Goal: Information Seeking & Learning: Learn about a topic

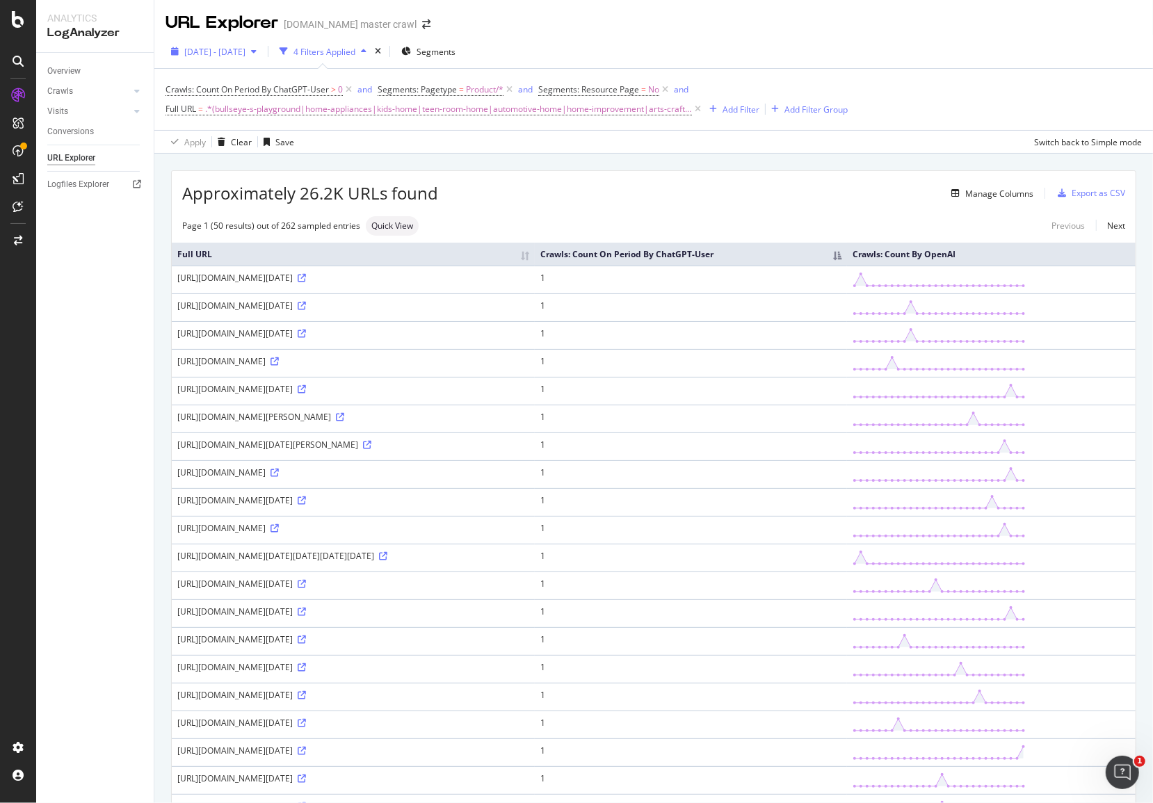
click at [245, 55] on span "2025 Aug. 25th - Sep. 21st" at bounding box center [214, 52] width 61 height 12
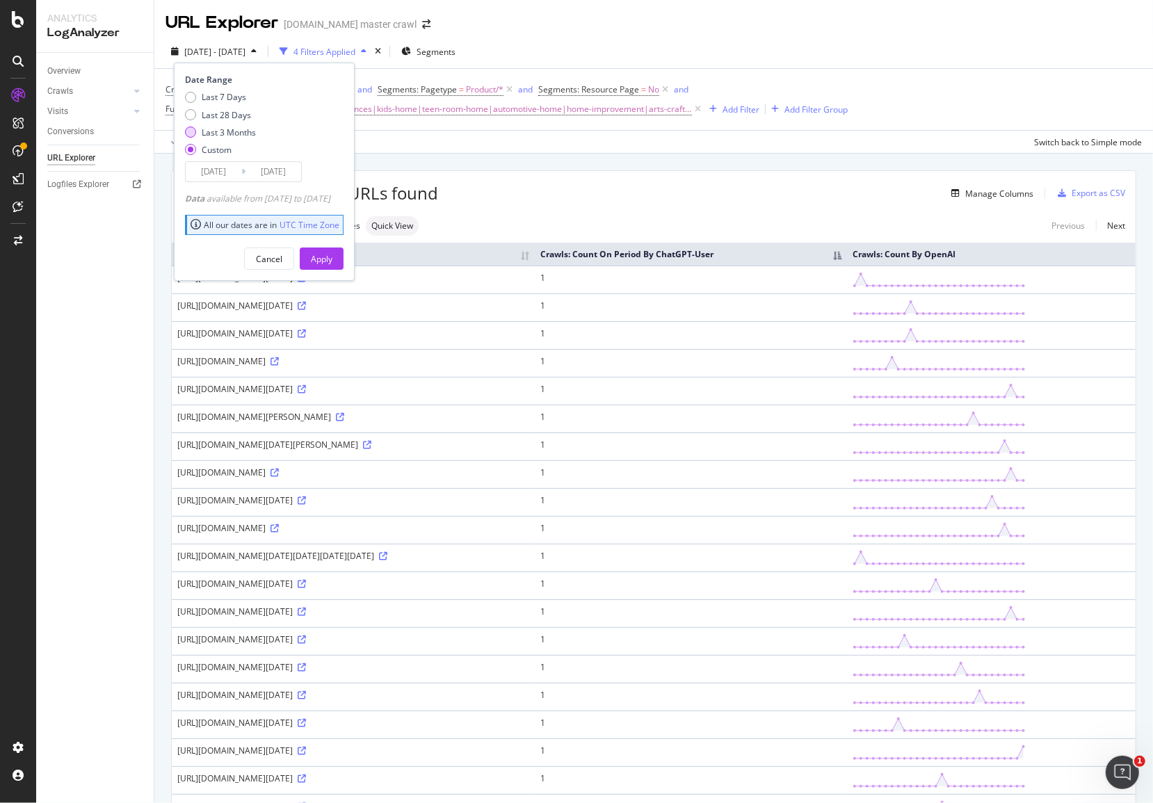
click at [234, 136] on div "Last 3 Months" at bounding box center [229, 133] width 54 height 12
type input "2025/06/28"
type input "2025/09/27"
click at [332, 255] on div "Apply" at bounding box center [322, 259] width 22 height 12
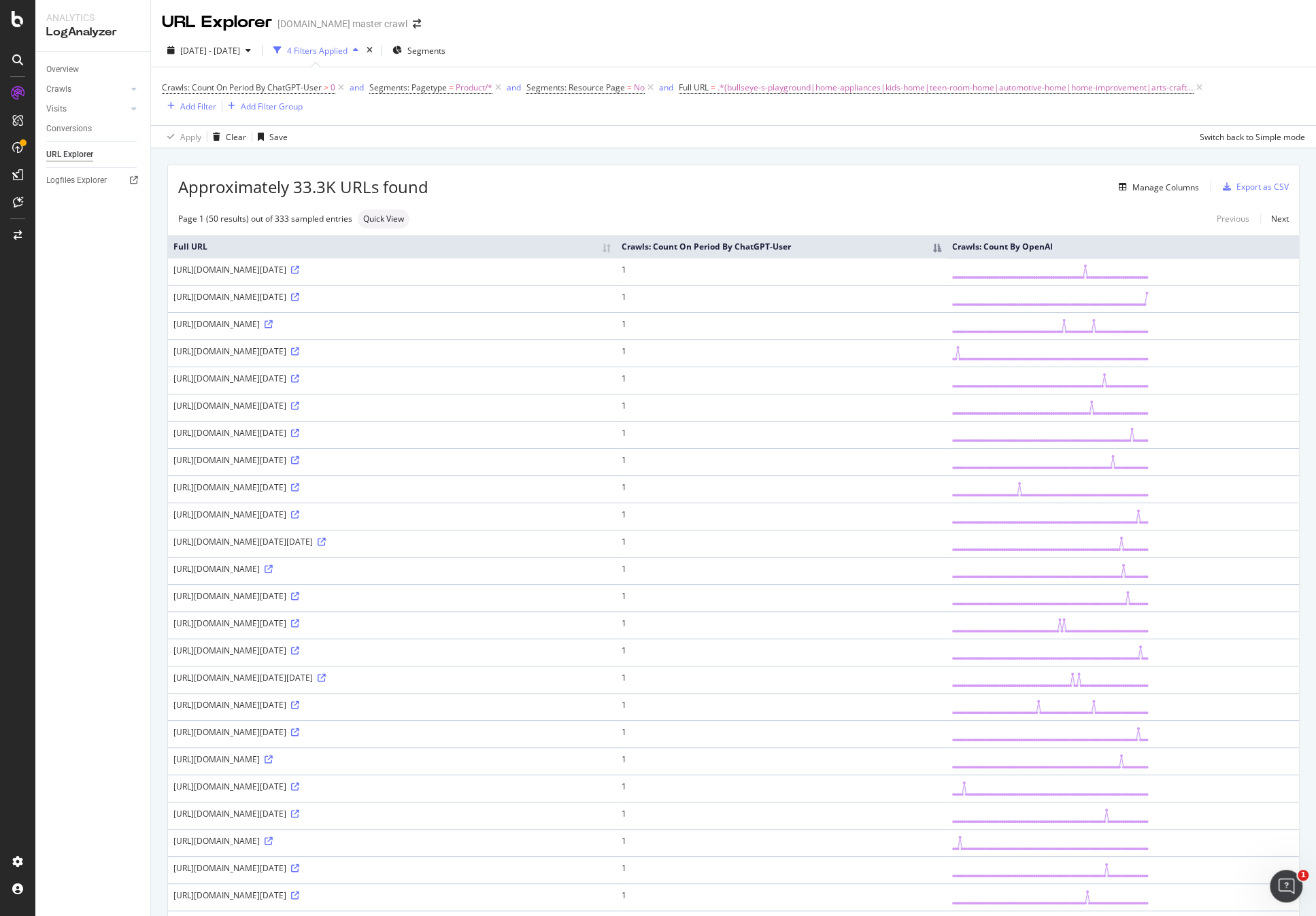
click at [946, 251] on th "Crawls: Count On Period By ChatGPT-User" at bounding box center [781, 246] width 330 height 22
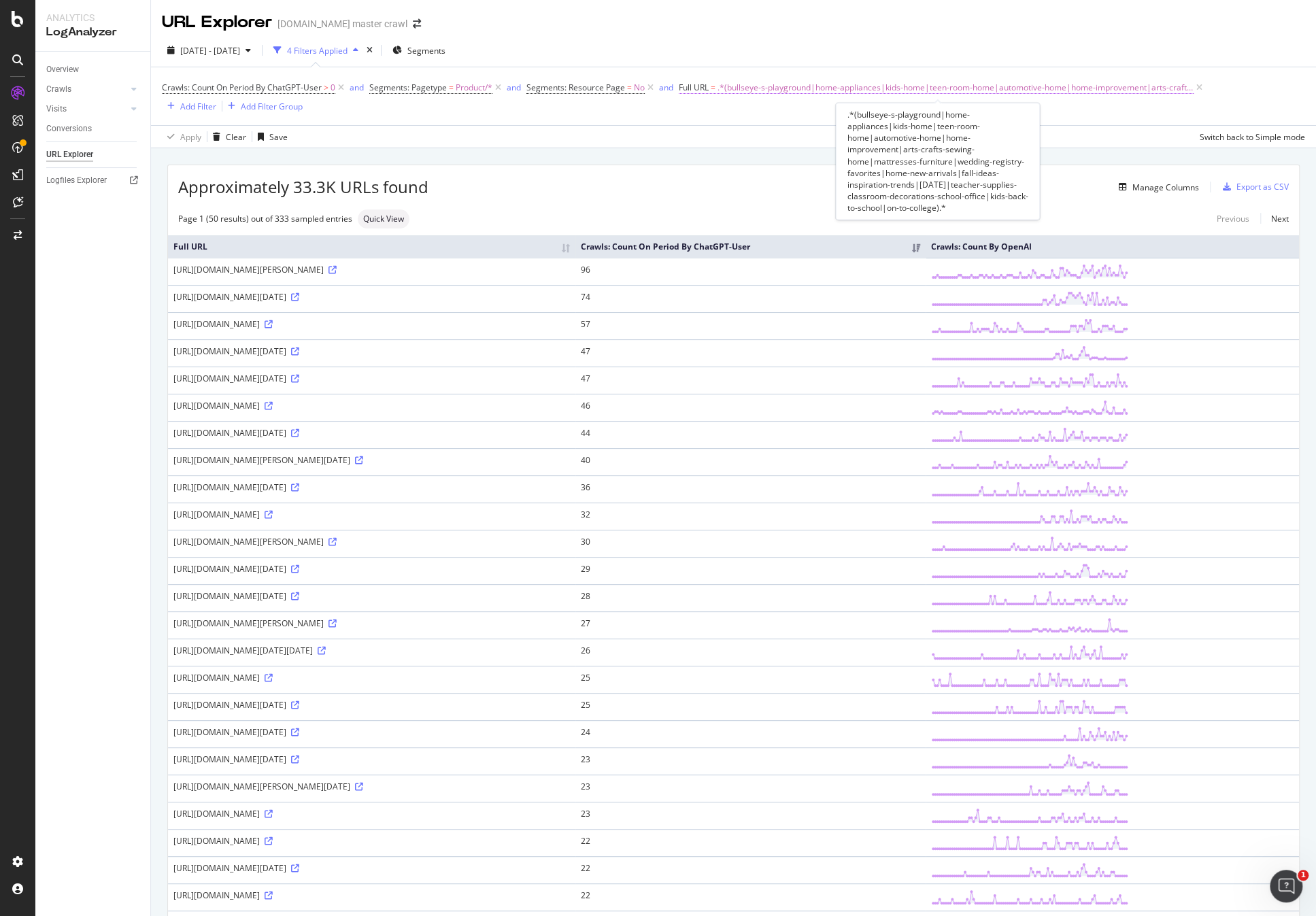
click at [693, 90] on span "Full URL" at bounding box center [693, 87] width 30 height 12
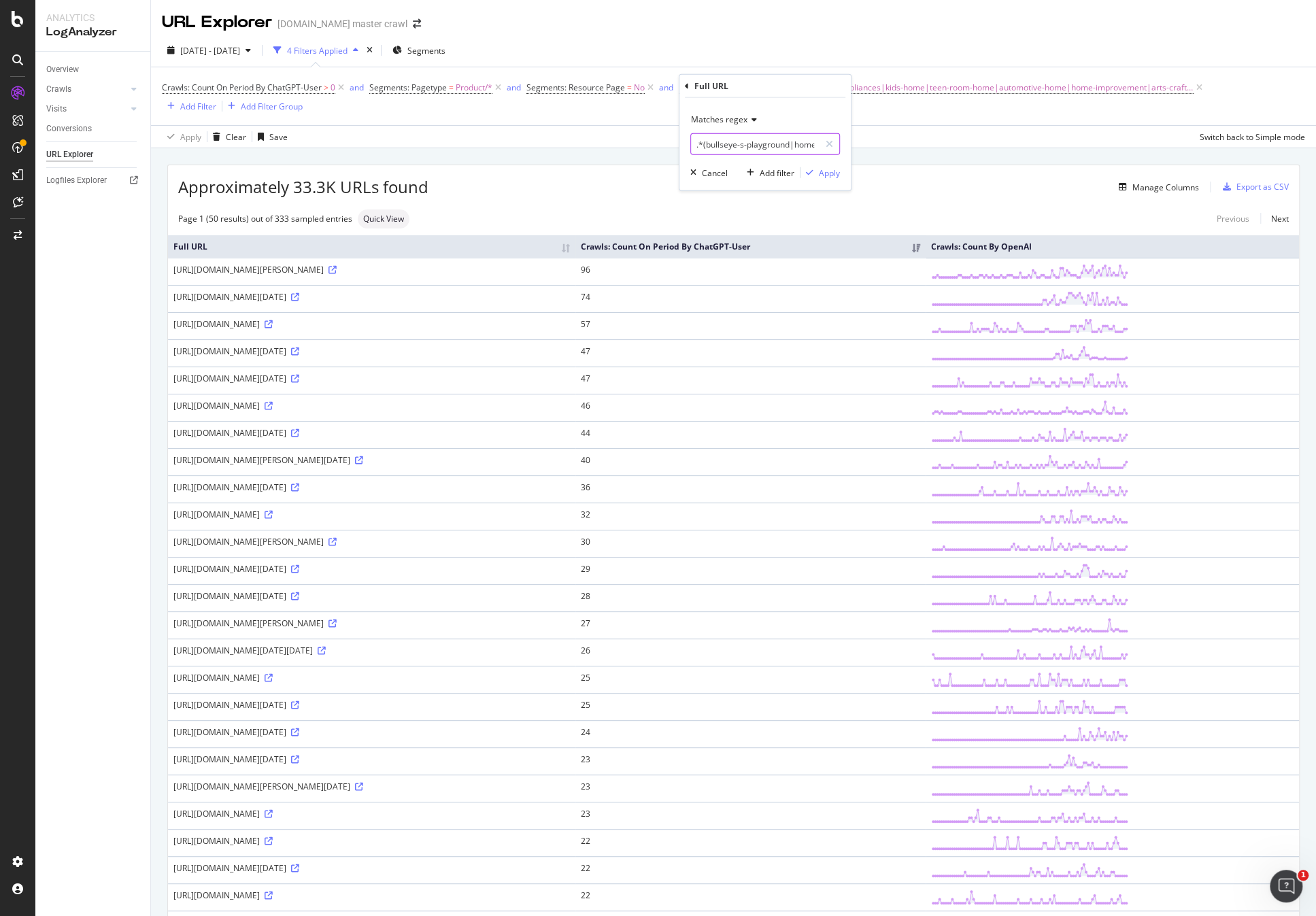
click at [769, 146] on input ".*(bullseye-s-playground|home-appliances|kids-home|teen-room-home|automotive-ho…" at bounding box center [755, 144] width 128 height 22
paste input "/c/"
type input ".*/c/(bullseye-s-playground|home-appliances|kids-home|teen-room-home|automotive…"
click at [825, 175] on div "Apply" at bounding box center [829, 172] width 22 height 12
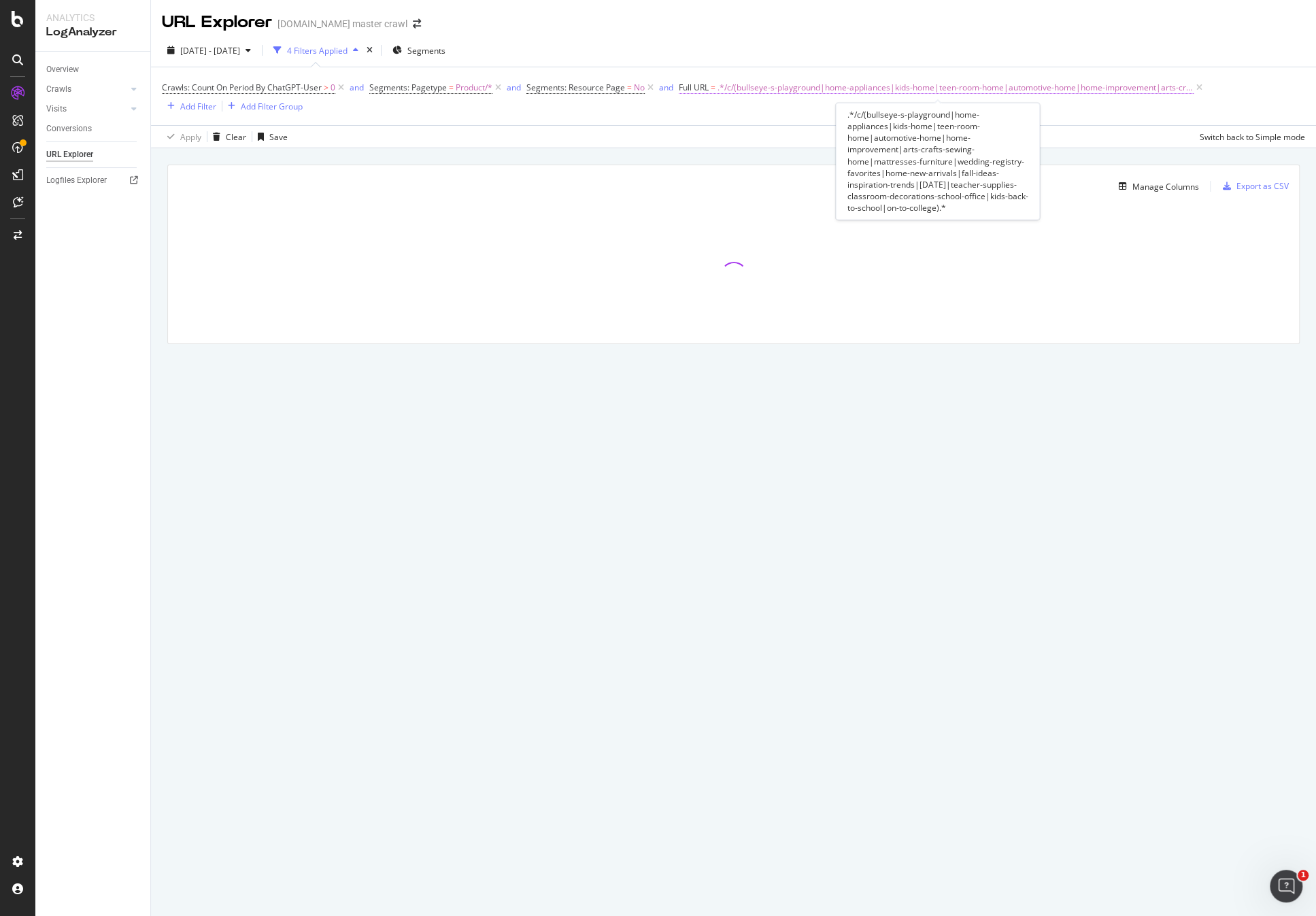
click at [775, 91] on span ".*/c/(bullseye-s-playground|home-appliances|kids-home|teen-room-home|automotive…" at bounding box center [955, 87] width 476 height 19
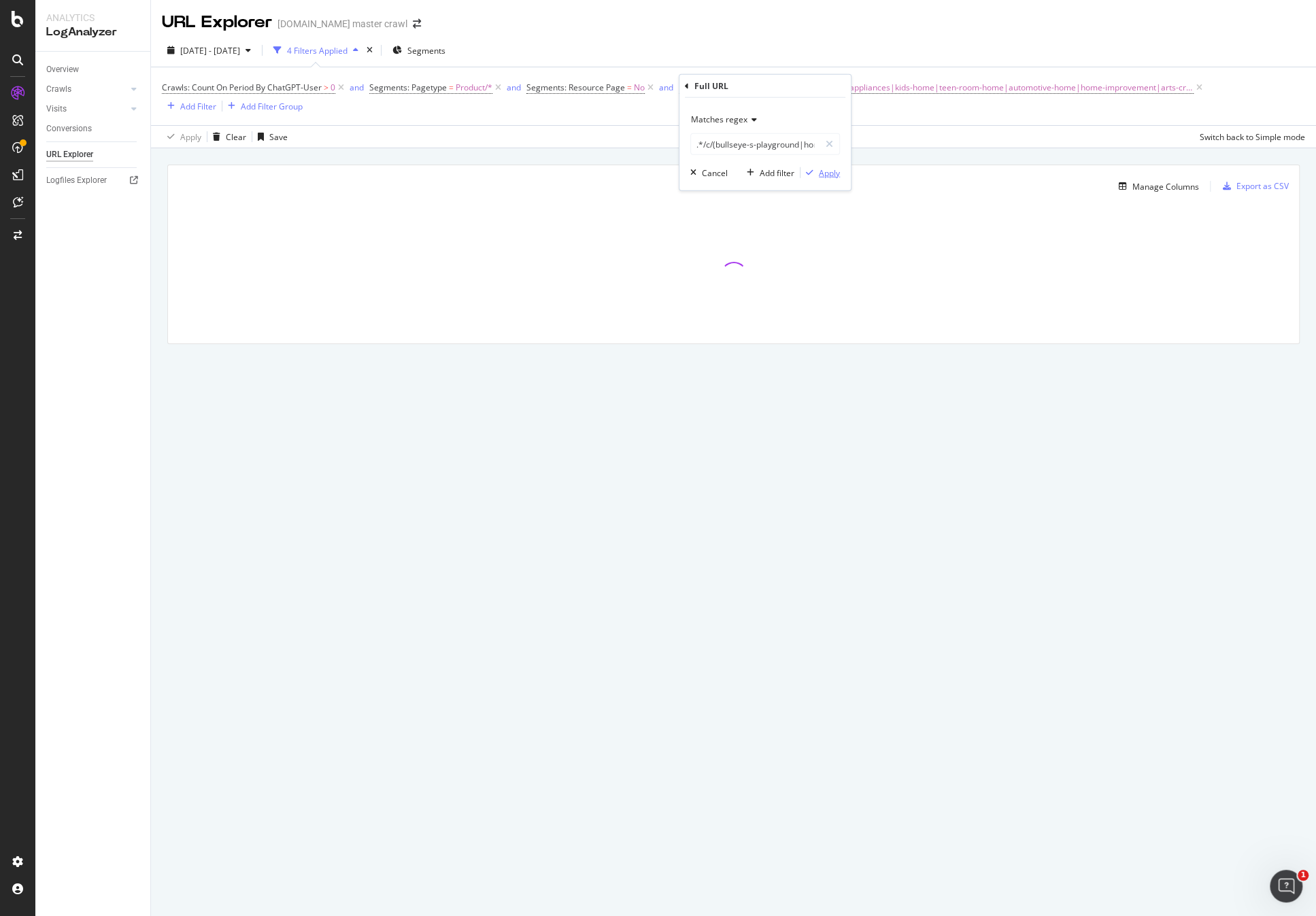
click at [833, 178] on div "Apply" at bounding box center [829, 172] width 22 height 12
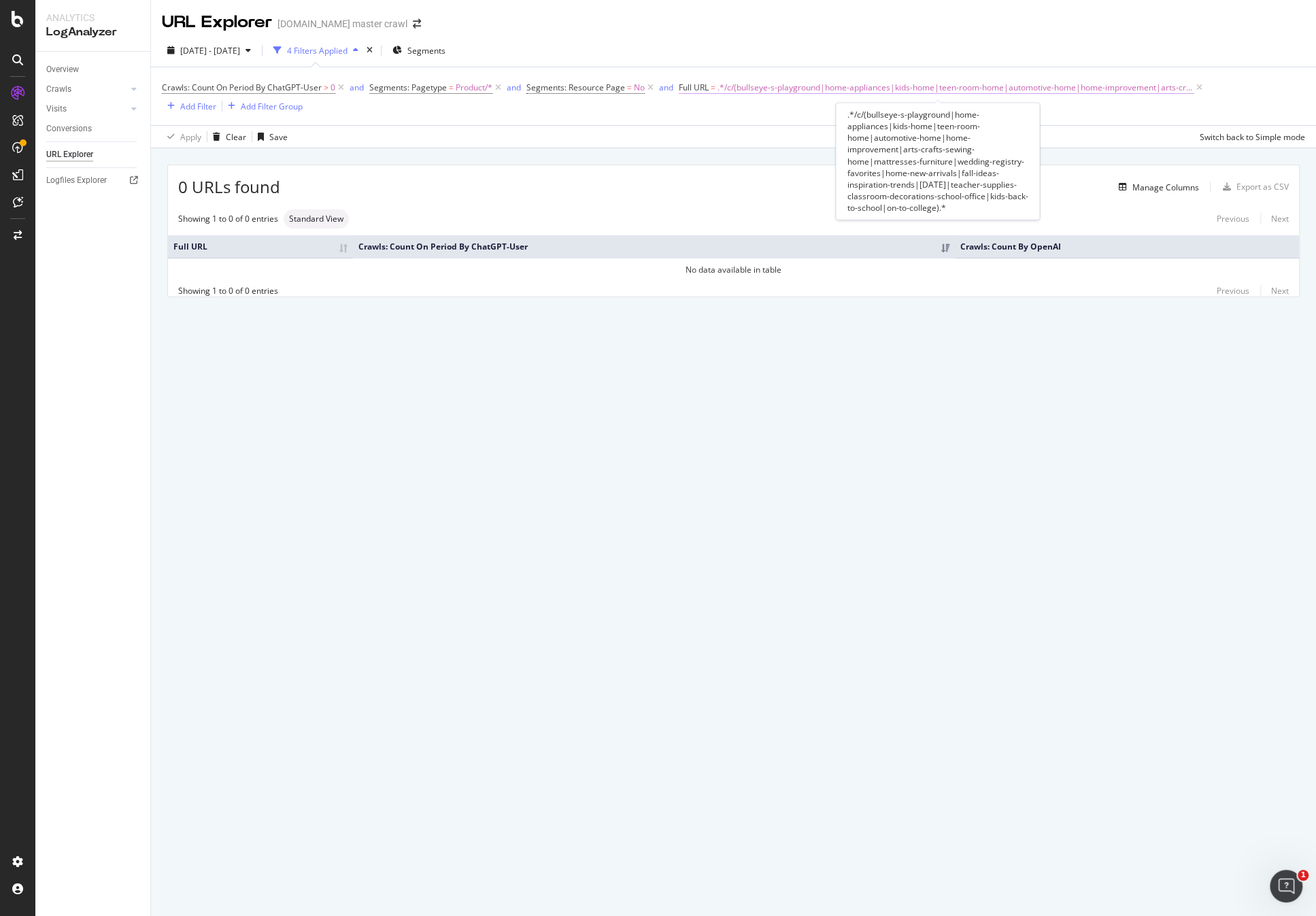
click at [1126, 89] on span ".*/c/(bullseye-s-playground|home-appliances|kids-home|teen-room-home|automotive…" at bounding box center [955, 87] width 476 height 19
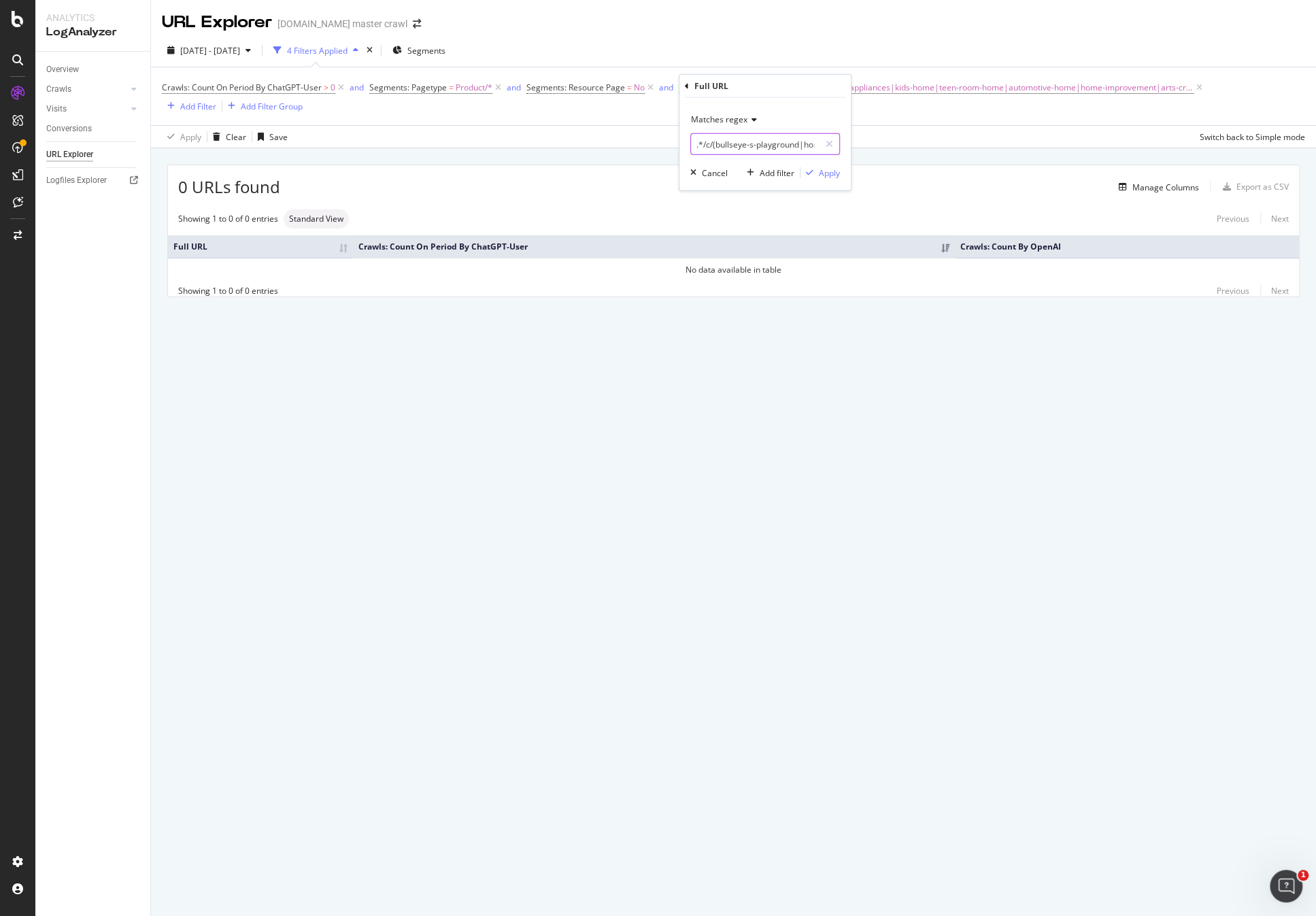
click at [750, 140] on input ".*/c/(bullseye-s-playground|home-appliances|kids-home|teen-room-home|automotive…" at bounding box center [755, 144] width 128 height 22
paste input "\/c\"
type input ".*\/c\/(bullseye-s-playground|home-appliances|kids-home|teen-room-home|automoti…"
click at [831, 171] on div "Apply" at bounding box center [829, 172] width 22 height 12
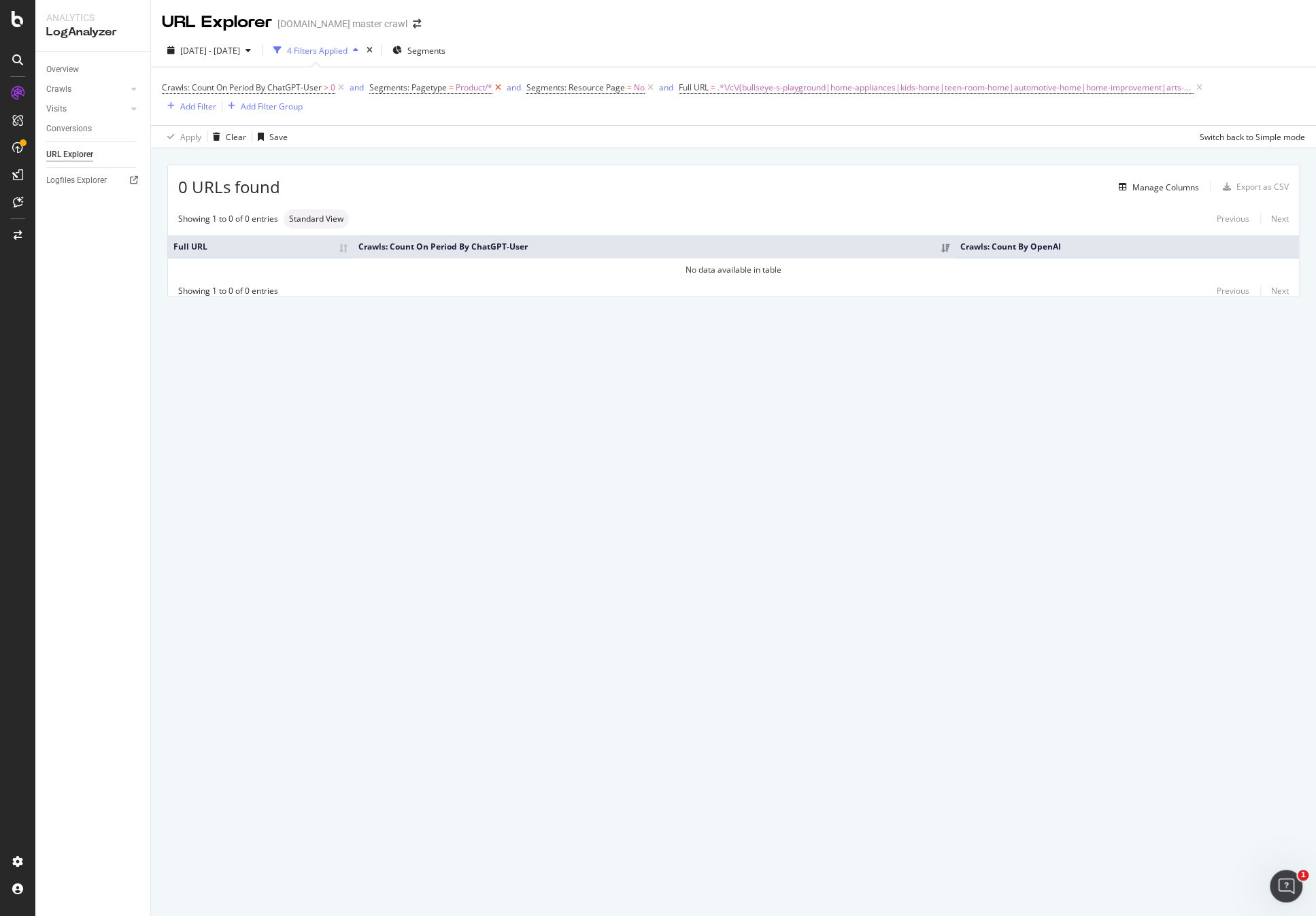
click at [501, 90] on icon at bounding box center [498, 88] width 12 height 14
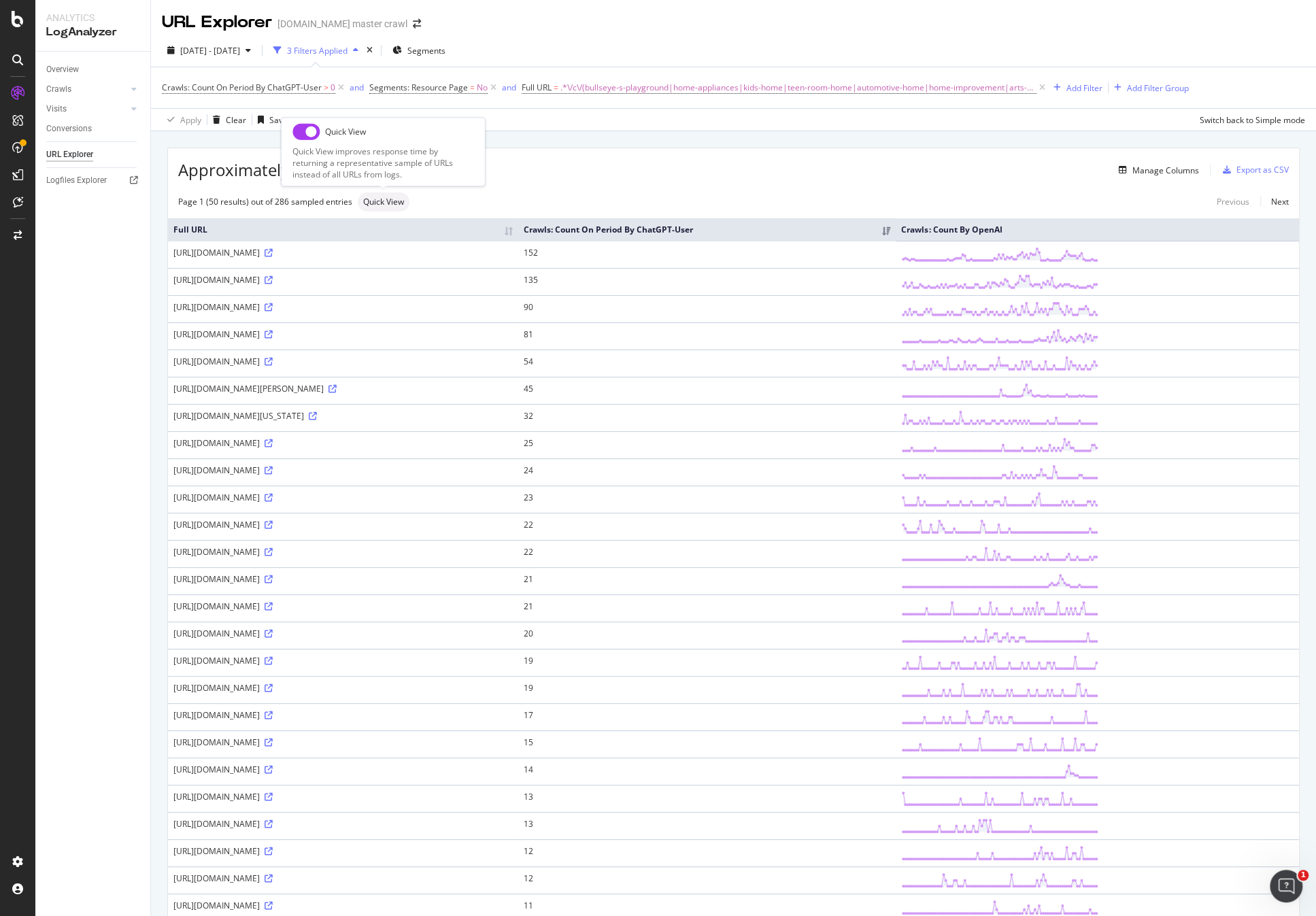
click at [395, 198] on span "Quick View" at bounding box center [383, 201] width 41 height 8
click at [311, 137] on input "checkbox" at bounding box center [306, 131] width 27 height 17
checkbox input "true"
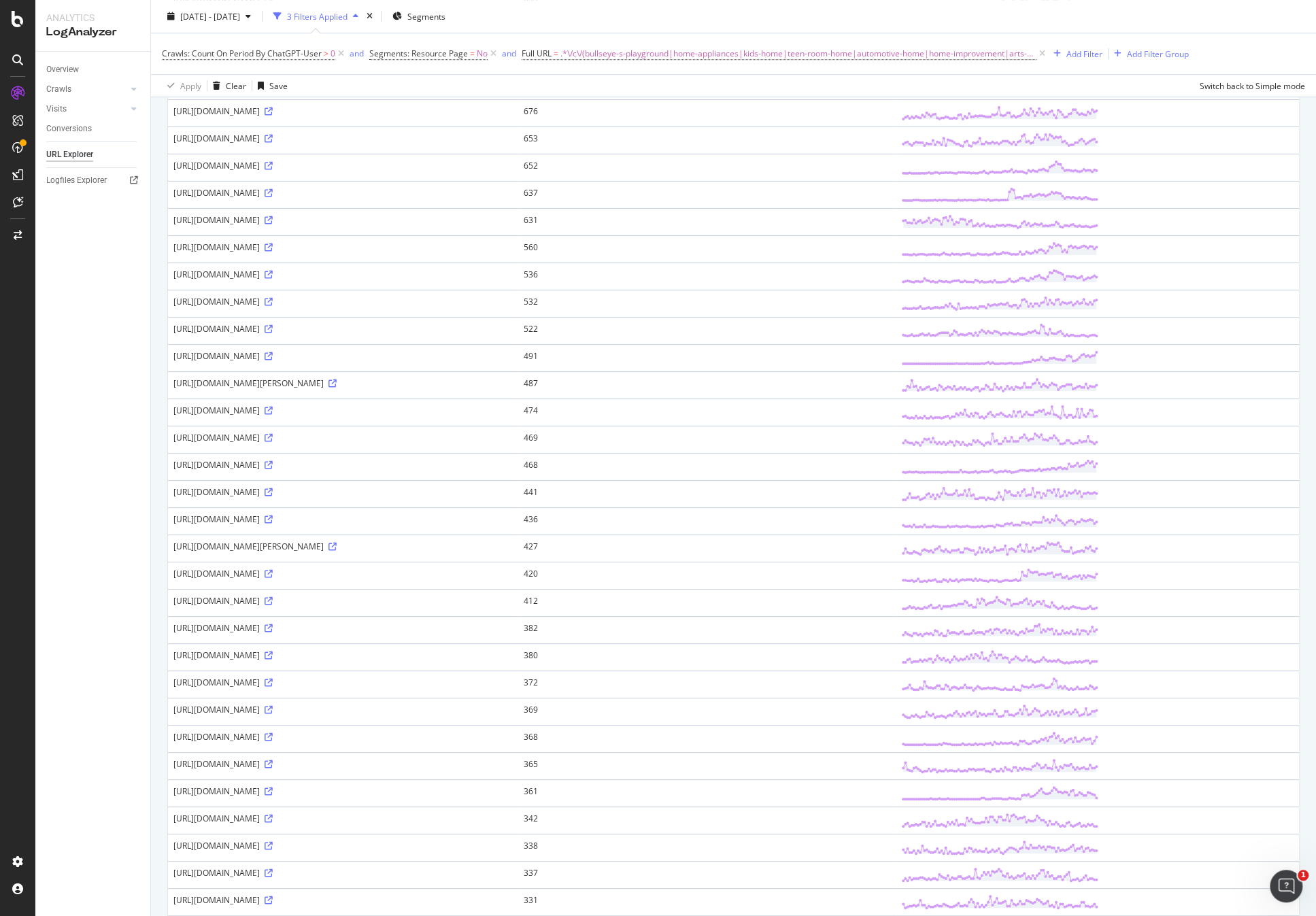
scroll to position [742, 0]
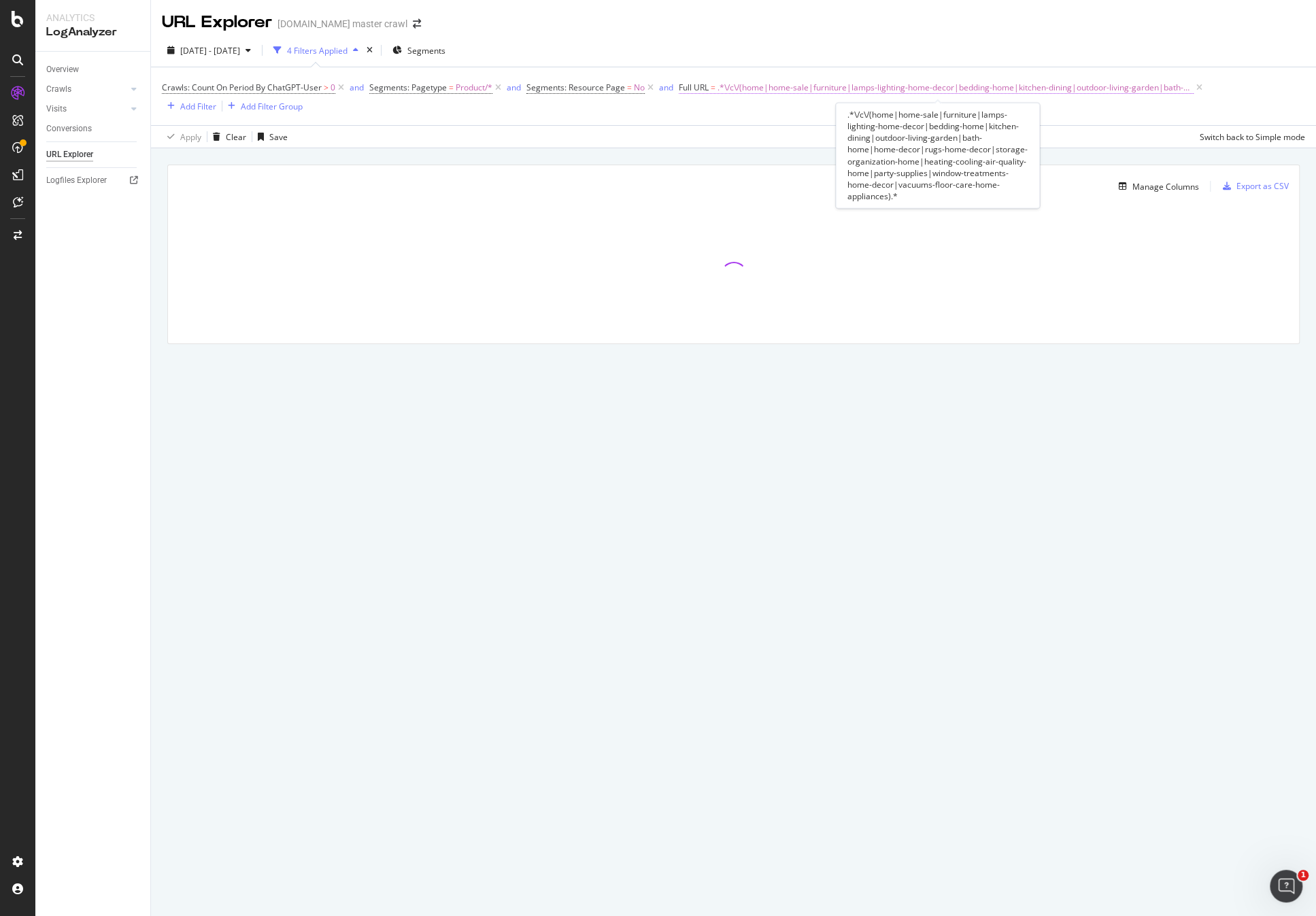
click at [1010, 90] on span ".*\/c\/(home|home-sale|furniture|lamps-lighting-home-decor|bedding-home|kitchen…" at bounding box center [955, 87] width 476 height 19
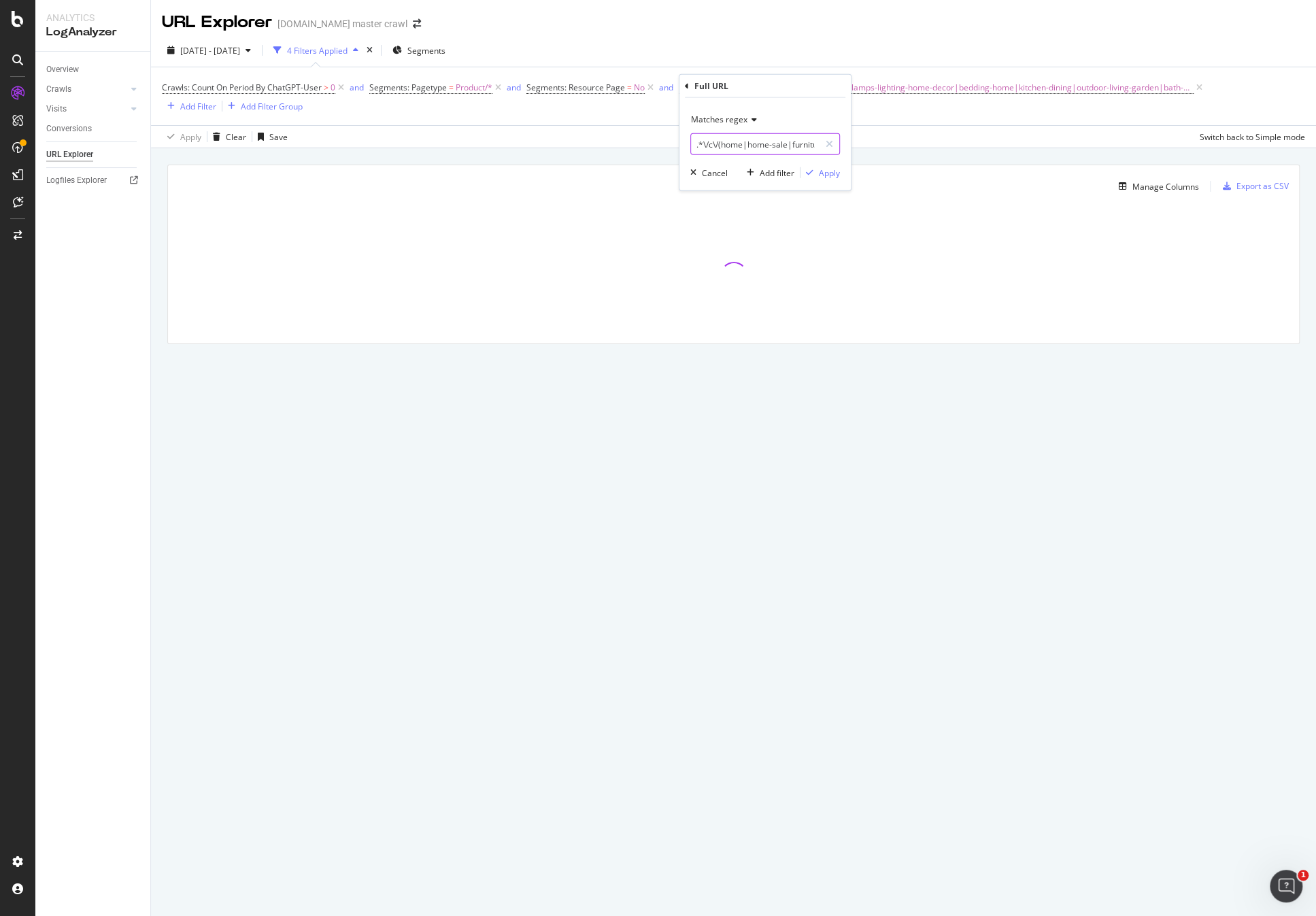
click at [759, 145] on input ".*\/c\/(home|home-sale|furniture|lamps-lighting-home-decor|bedding-home|kitchen…" at bounding box center [755, 144] width 128 height 22
paste input "text"
click at [805, 145] on input ".*(home|home-sale|furniture|lamps-lighting-home-decor|bedding-home|kitchen-dini…" at bounding box center [755, 144] width 128 height 22
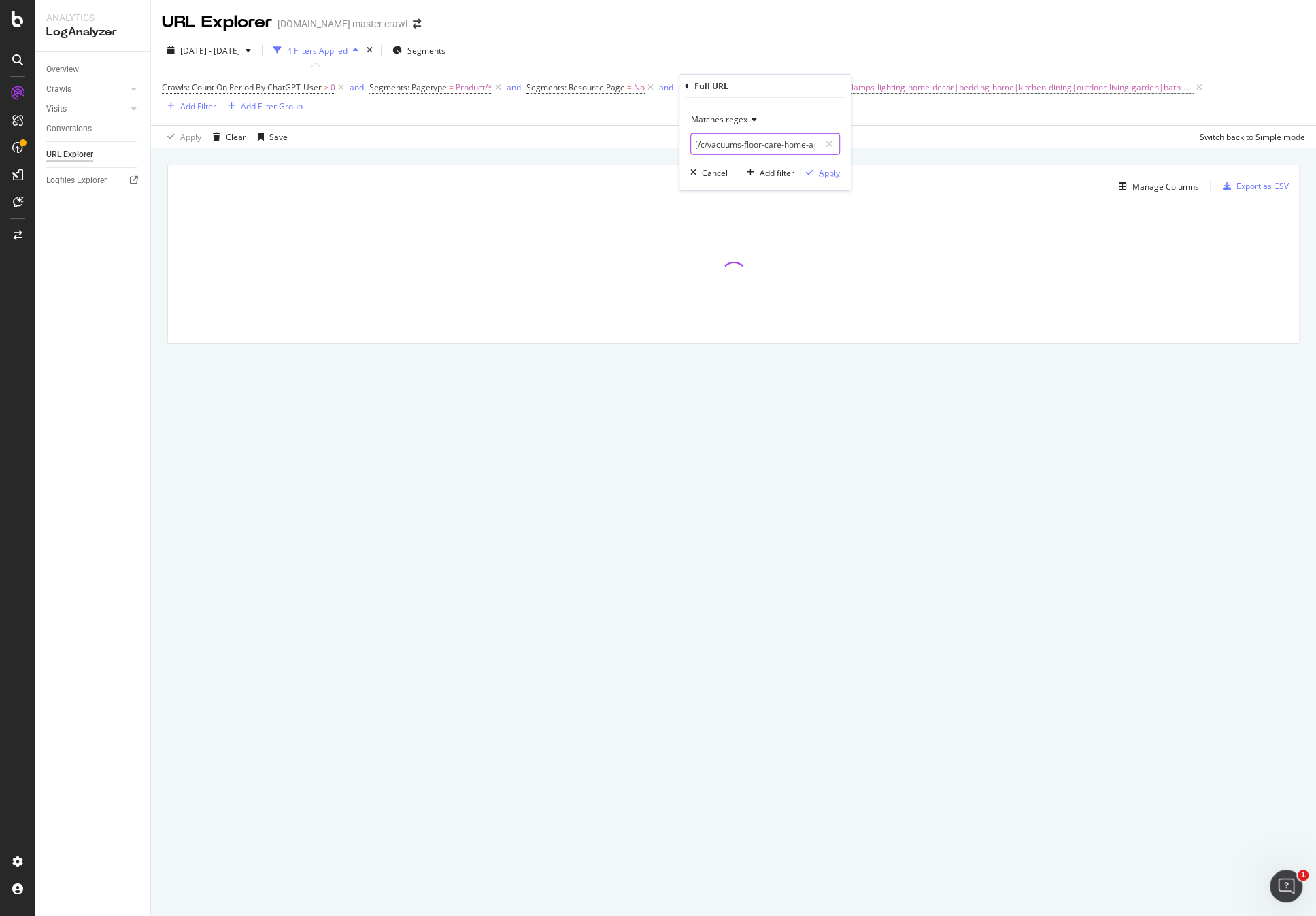
type input ".*(/c/vacuums-floor-care-home-appliances).*"
click at [820, 172] on div "Apply" at bounding box center [829, 172] width 22 height 12
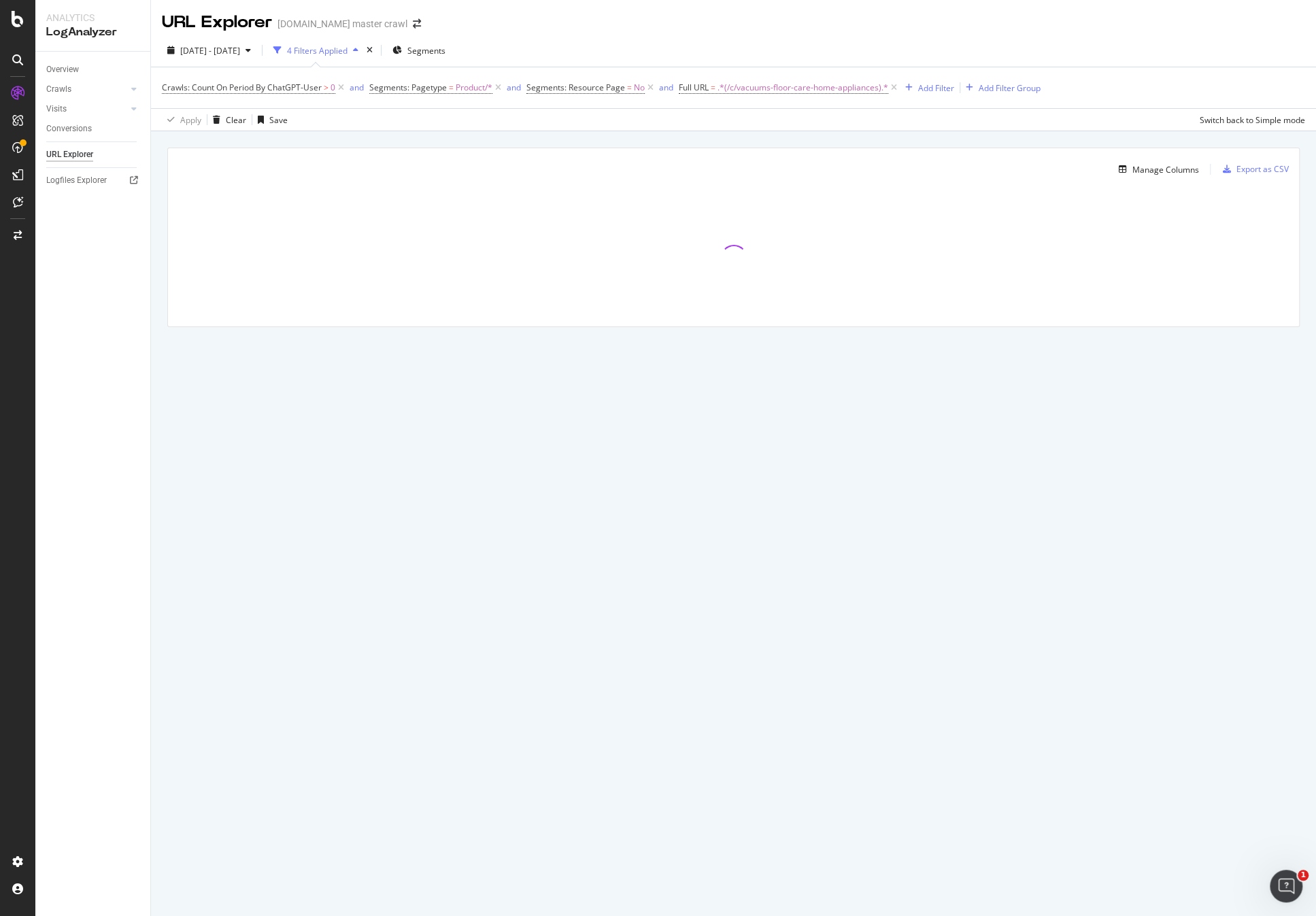
click at [1075, 29] on div "URL Explorer target.com master crawl" at bounding box center [732, 17] width 1164 height 34
click at [1122, 499] on div "URL Explorer target.com master crawl 2025 Jun. 28th - Sep. 27th 4 Filters Appli…" at bounding box center [732, 458] width 1164 height 916
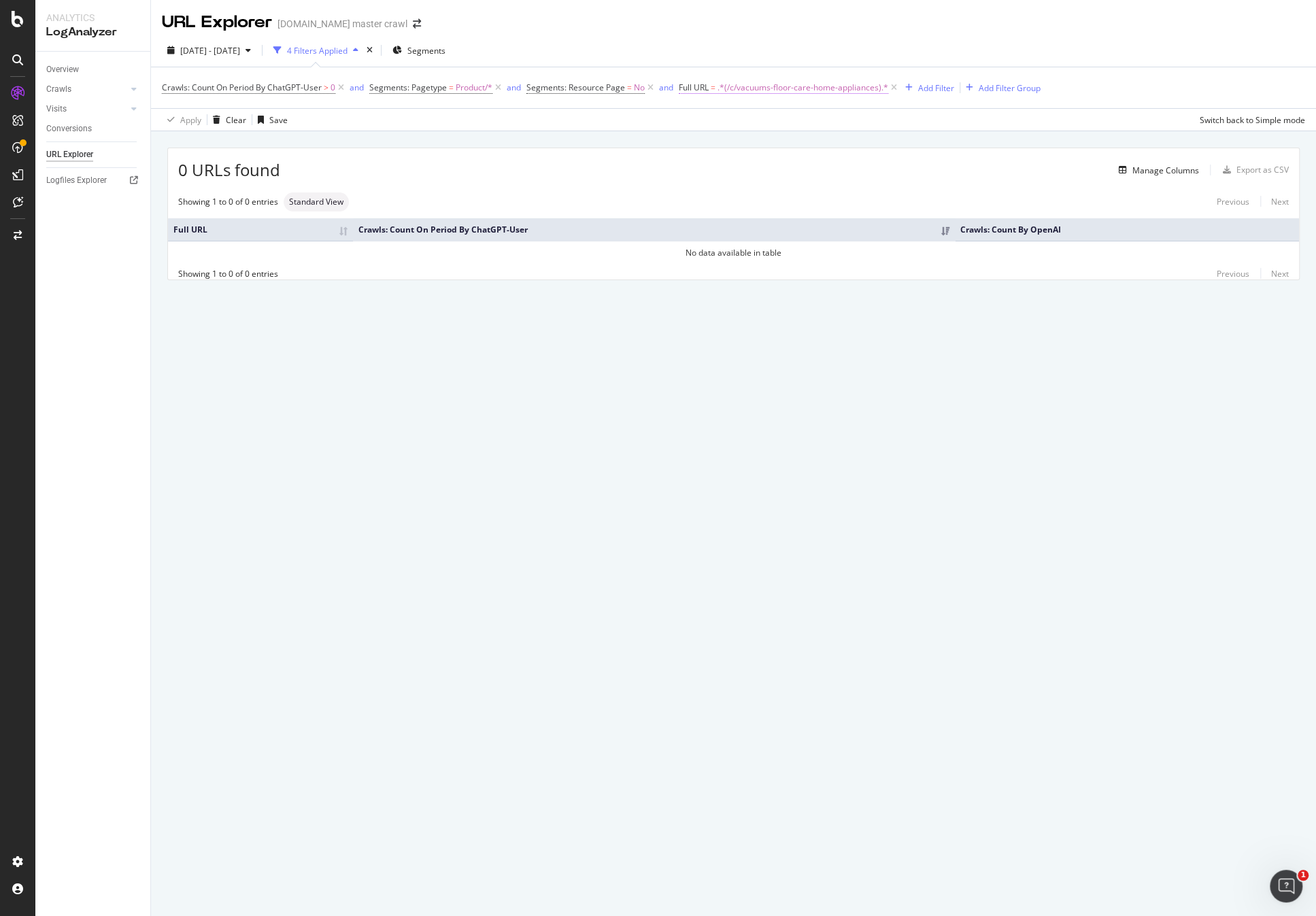
click at [744, 90] on span ".*(/c/vacuums-floor-care-home-appliances).*" at bounding box center [803, 87] width 171 height 19
click at [759, 149] on input ".*(/c/vacuums-floor-care-home-appliances).*" at bounding box center [755, 144] width 128 height 22
click at [713, 146] on input ".*(/c/vacuums-floor-care-home-appliances).*" at bounding box center [755, 144] width 128 height 22
click at [707, 145] on input ".*(/c/vacuums-floor-care-home-appliances).*" at bounding box center [755, 144] width 128 height 22
type input ".*(vacuums-floor-care-home-appliances).*"
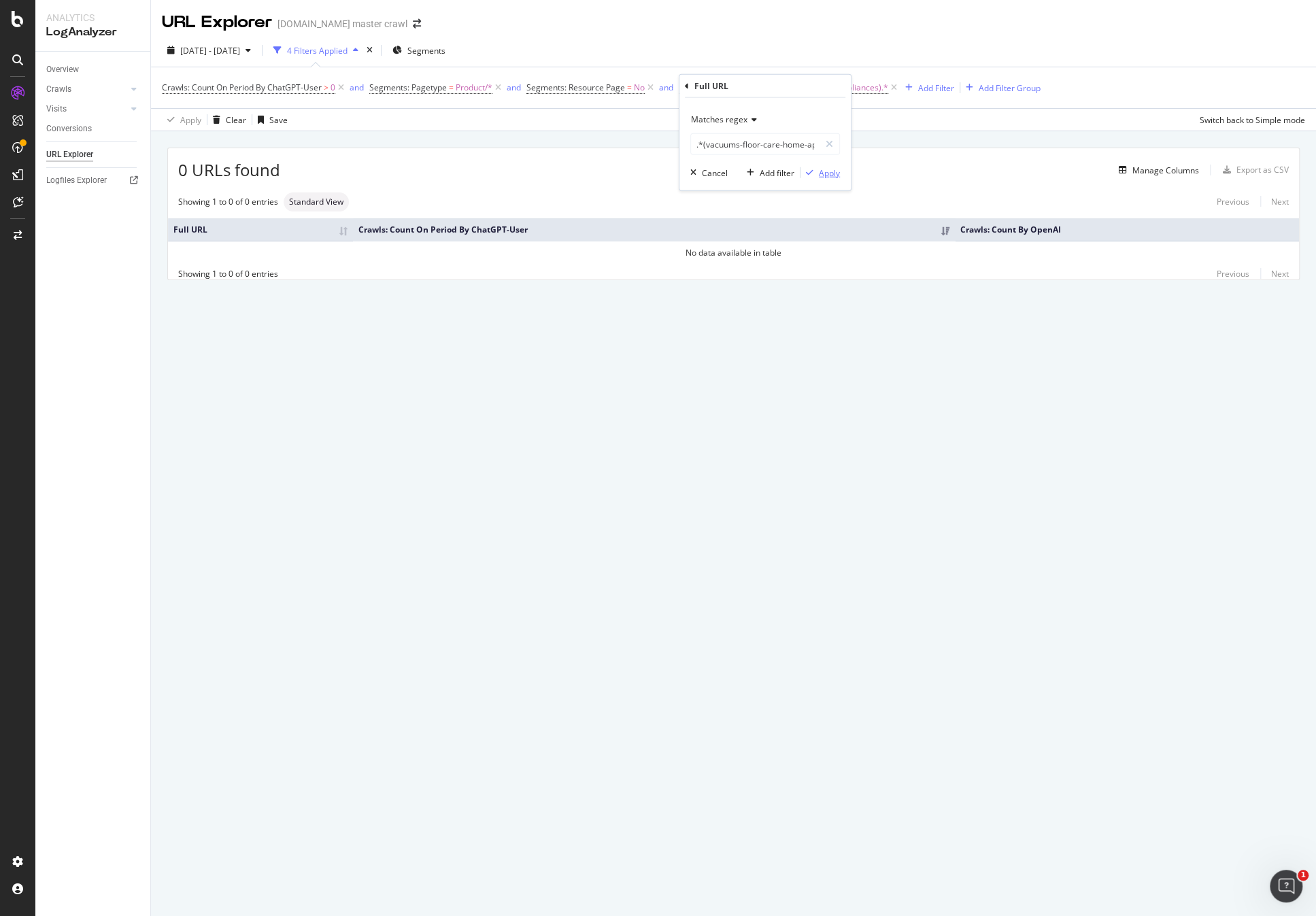
click at [836, 175] on div "Apply" at bounding box center [829, 172] width 22 height 12
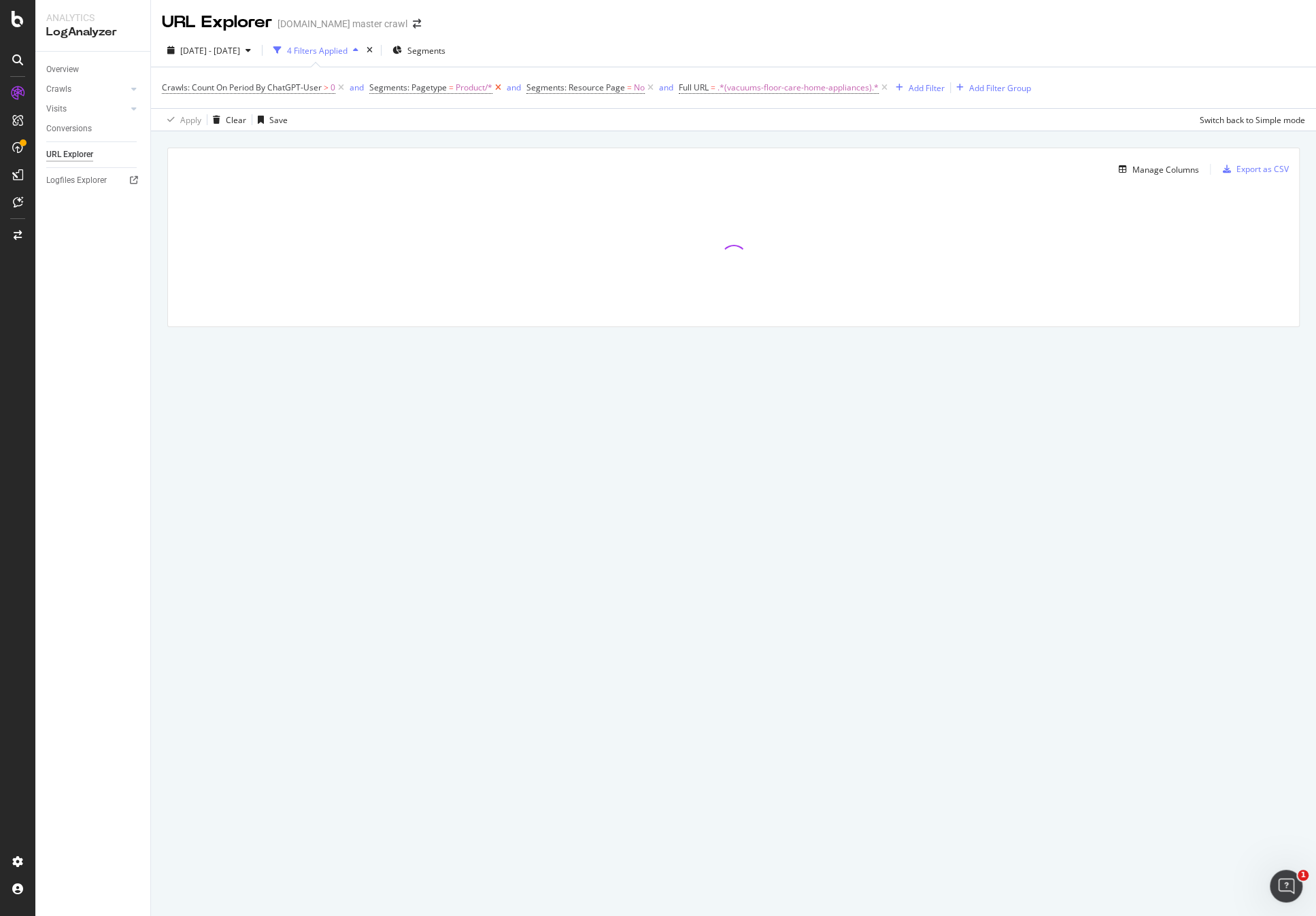
click at [501, 89] on icon at bounding box center [498, 88] width 12 height 14
click at [790, 86] on span ".*(vacuums-floor-care-home-appliances).*" at bounding box center [798, 87] width 161 height 19
click at [762, 146] on input ".*(vacuums-floor-care-home-appliances).*" at bounding box center [755, 144] width 128 height 22
click at [702, 144] on input ".*(vacuums-floor-care-home-appliances).*" at bounding box center [755, 144] width 128 height 22
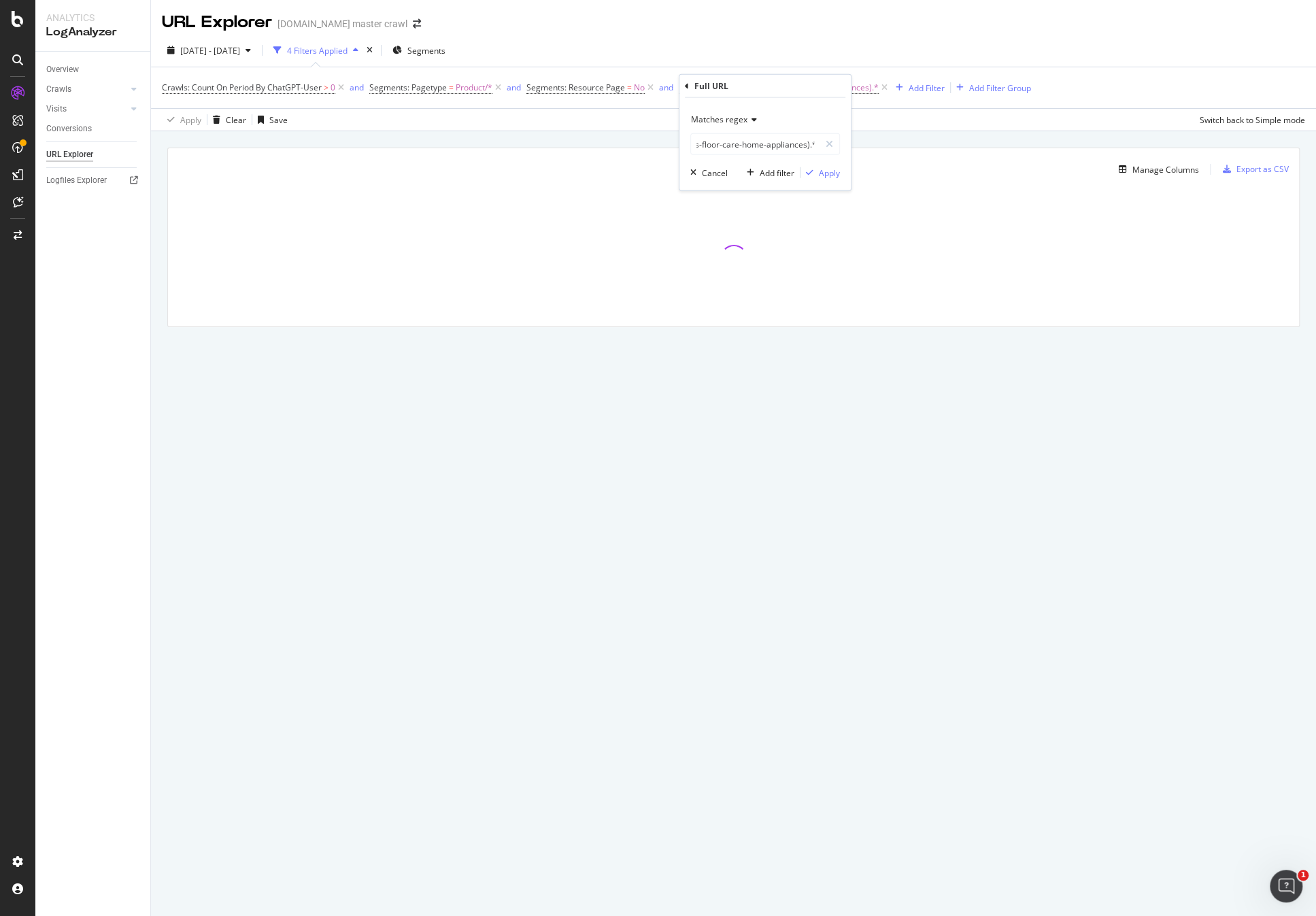
click at [740, 117] on span "Matches regex" at bounding box center [720, 119] width 57 height 12
click at [754, 256] on div "Contains" at bounding box center [766, 253] width 146 height 18
click at [771, 146] on input ".*(vacuums-floor-care-home-appliances).*" at bounding box center [755, 144] width 128 height 22
paste input "vacuums-floor-care-home-appliances"
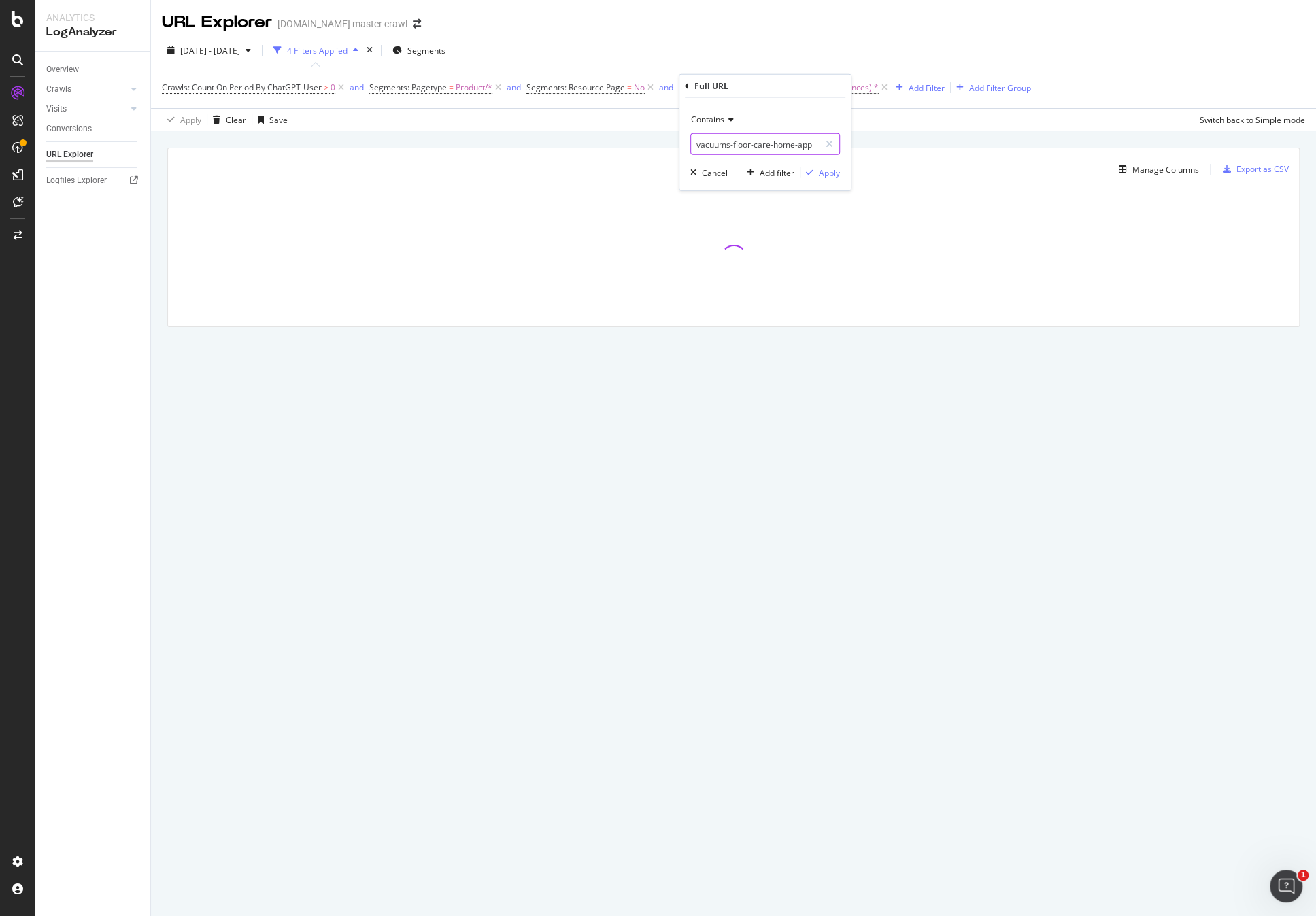
scroll to position [0, 22]
type input "vacuums-floor-care-home-appliances"
click at [825, 169] on div "Apply" at bounding box center [829, 172] width 22 height 12
click at [879, 280] on div at bounding box center [733, 258] width 1130 height 136
click at [501, 90] on icon at bounding box center [498, 88] width 12 height 14
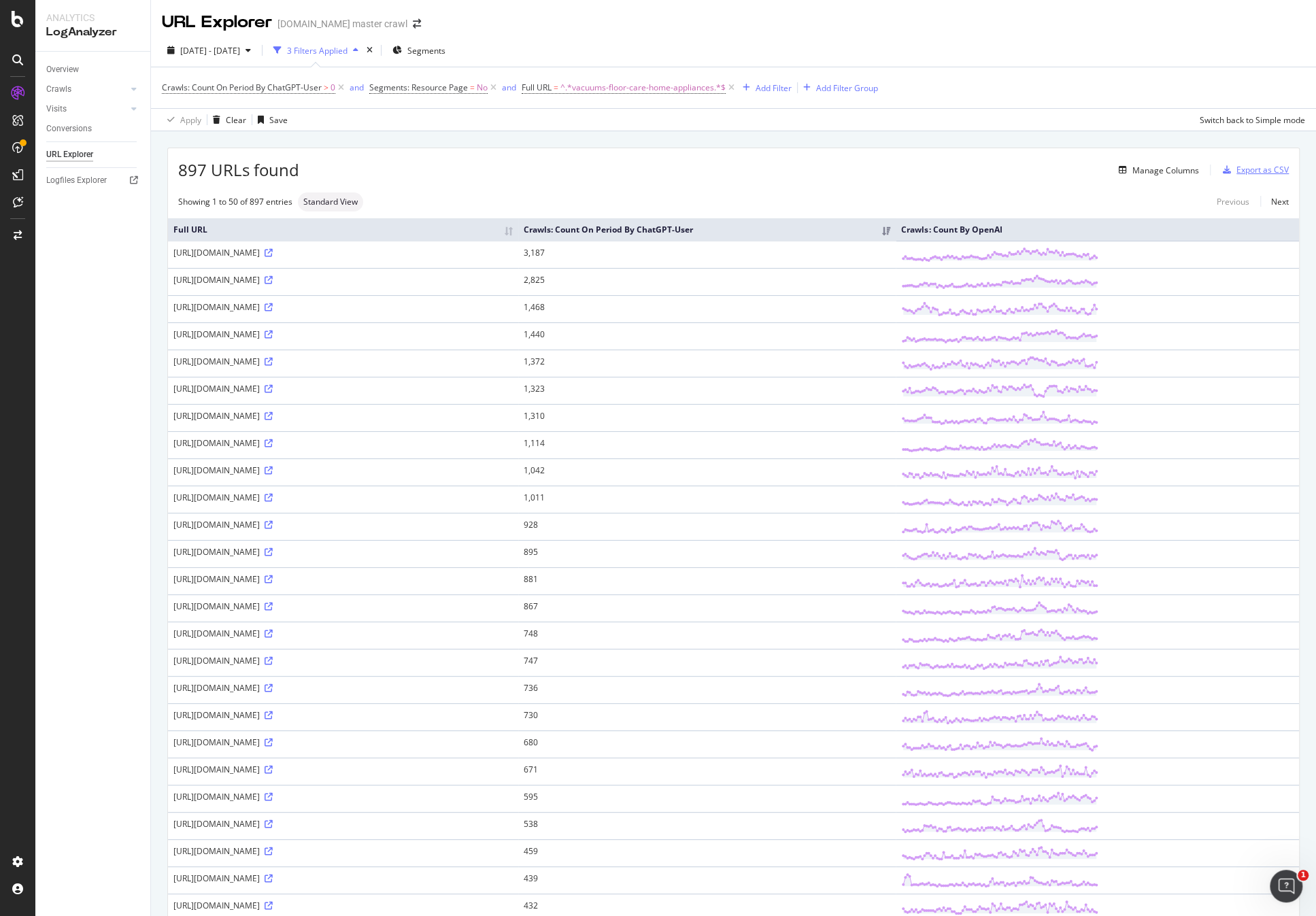
click at [1237, 173] on div "Export as CSV" at bounding box center [1262, 170] width 53 height 12
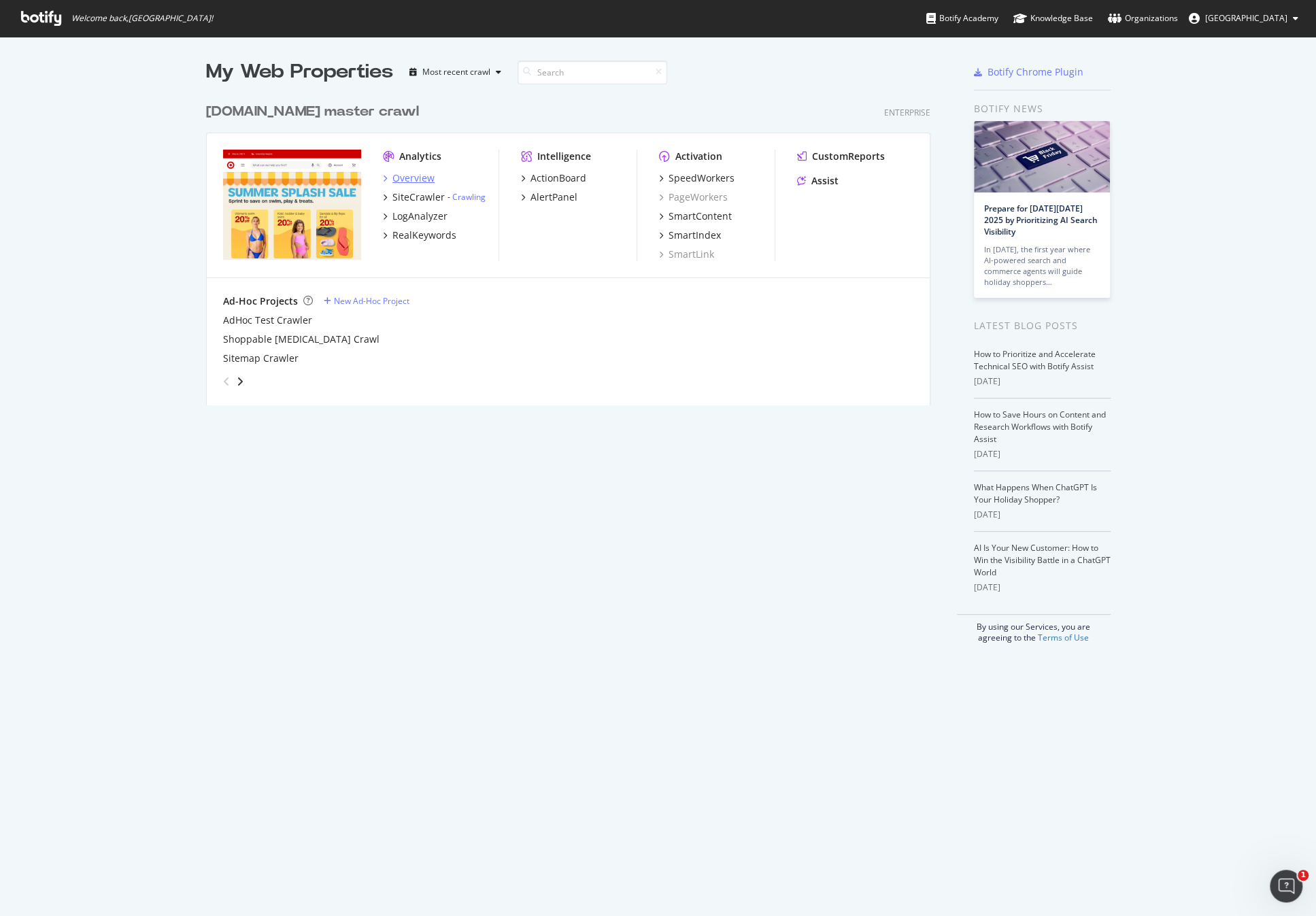
click at [417, 181] on div "Overview" at bounding box center [413, 178] width 42 height 14
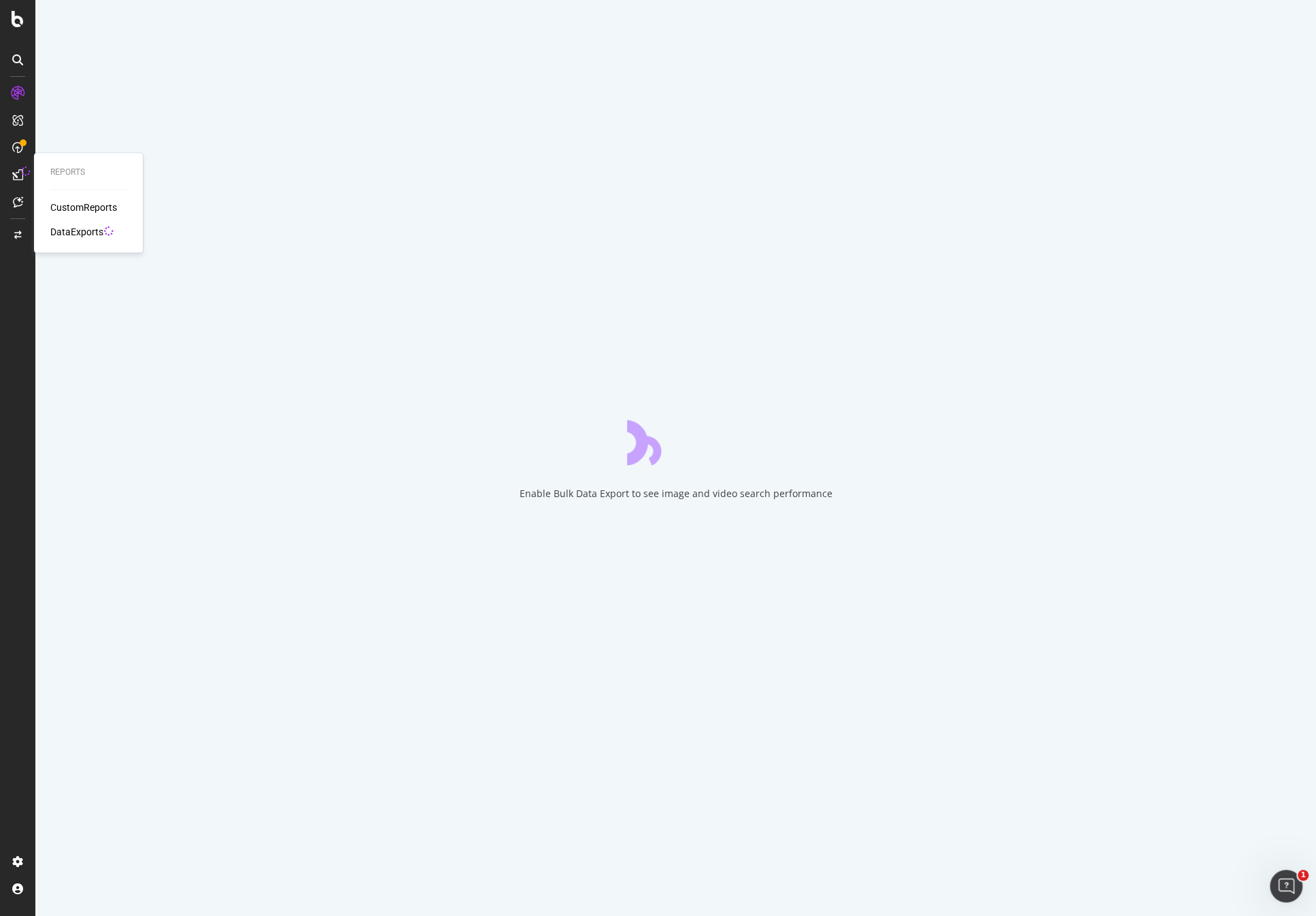
click at [22, 175] on div at bounding box center [26, 171] width 10 height 10
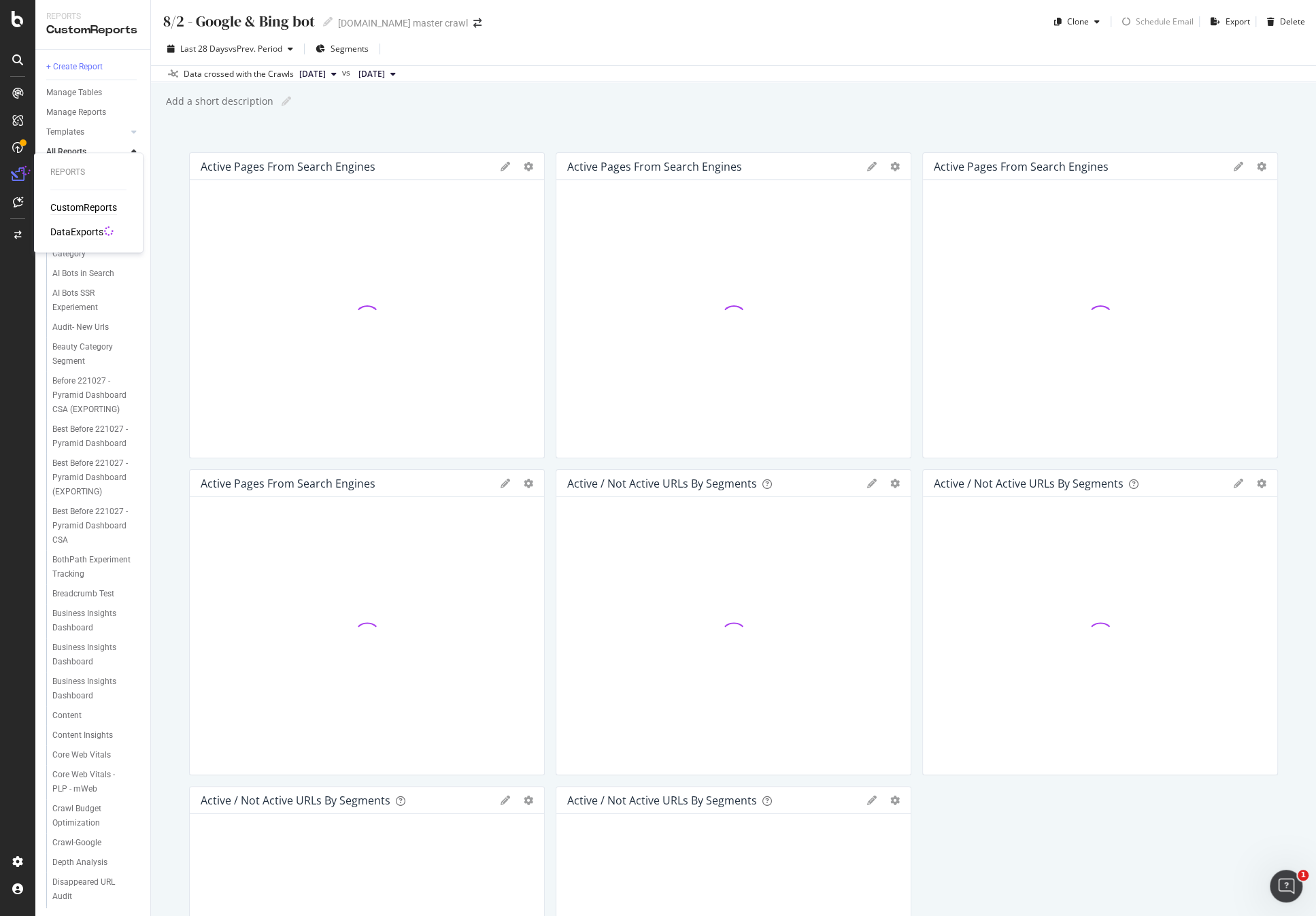
click at [77, 231] on div "DataExports" at bounding box center [76, 232] width 53 height 14
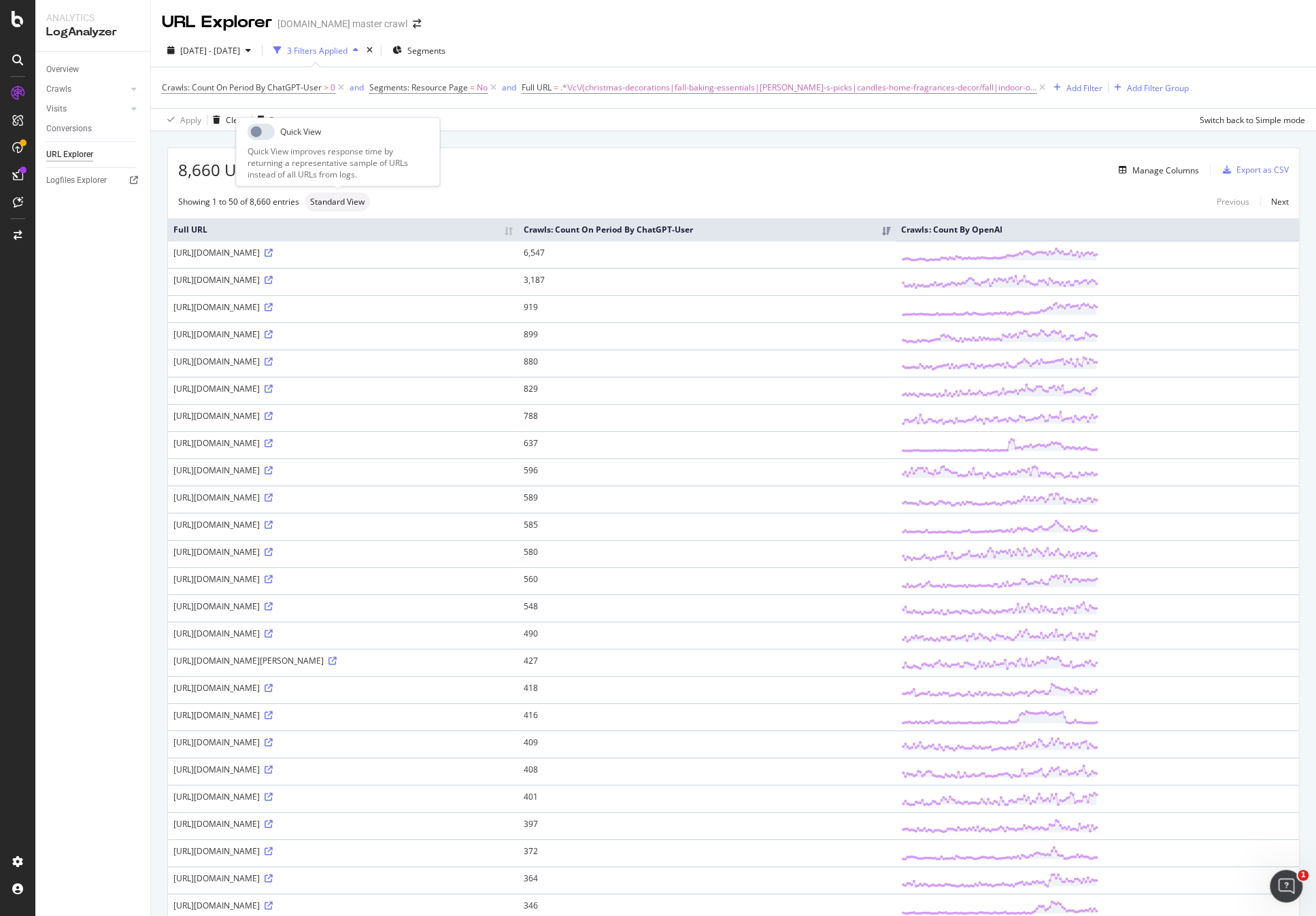
click at [352, 197] on span "Standard View" at bounding box center [337, 201] width 55 height 8
click at [825, 45] on div "[DATE] - [DATE] 3 Filters Applied Segments" at bounding box center [732, 53] width 1164 height 27
click at [899, 39] on div "[DATE] - [DATE] 3 Filters Applied Segments Crawls: Count On Period By ChatGPT-U…" at bounding box center [732, 82] width 1164 height 97
drag, startPoint x: 1083, startPoint y: 44, endPoint x: 1063, endPoint y: 41, distance: 20.2
click at [1078, 41] on div "[DATE] - [DATE] 3 Filters Applied Segments" at bounding box center [732, 53] width 1164 height 27
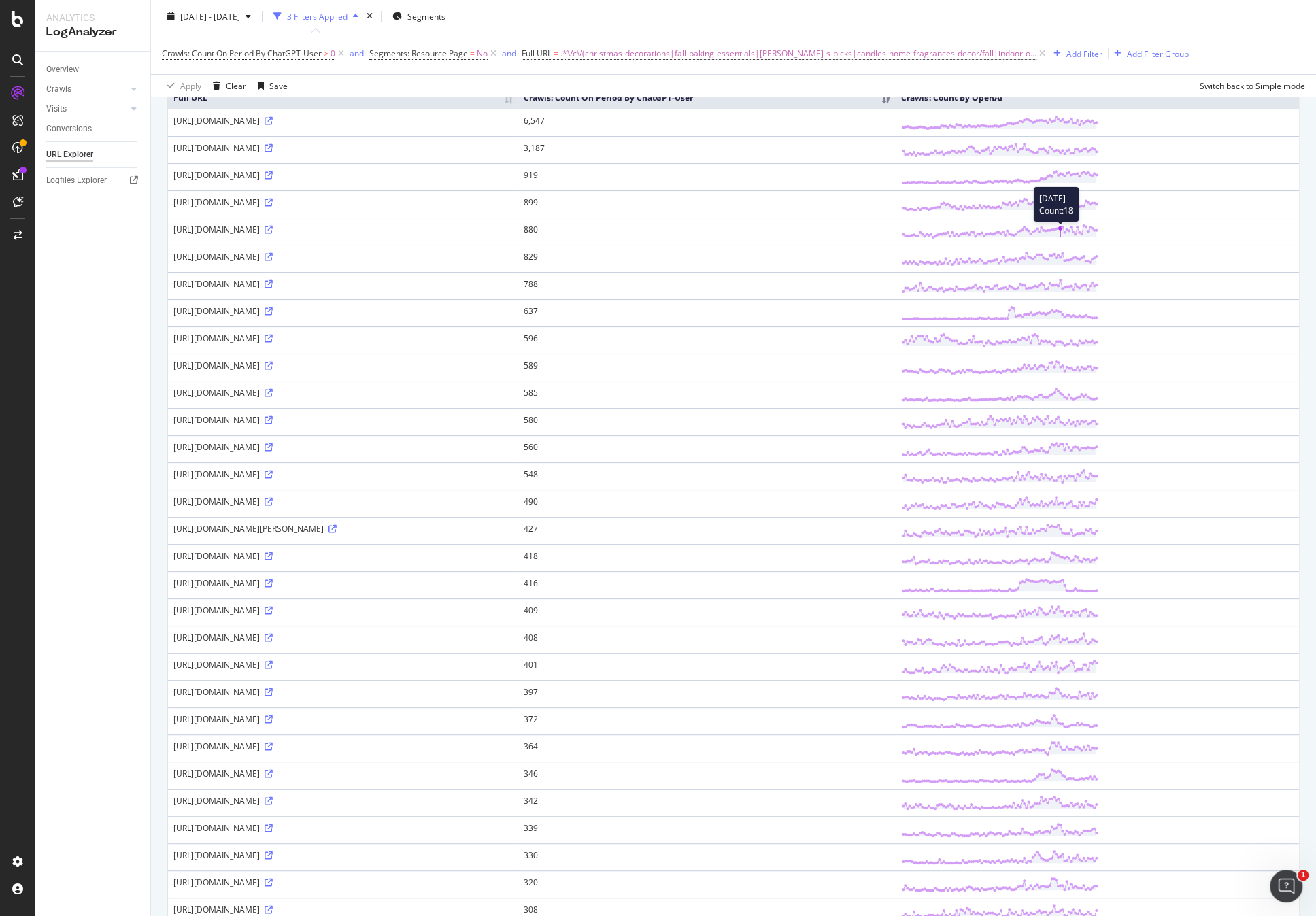
scroll to position [41, 0]
